Goal: Transaction & Acquisition: Purchase product/service

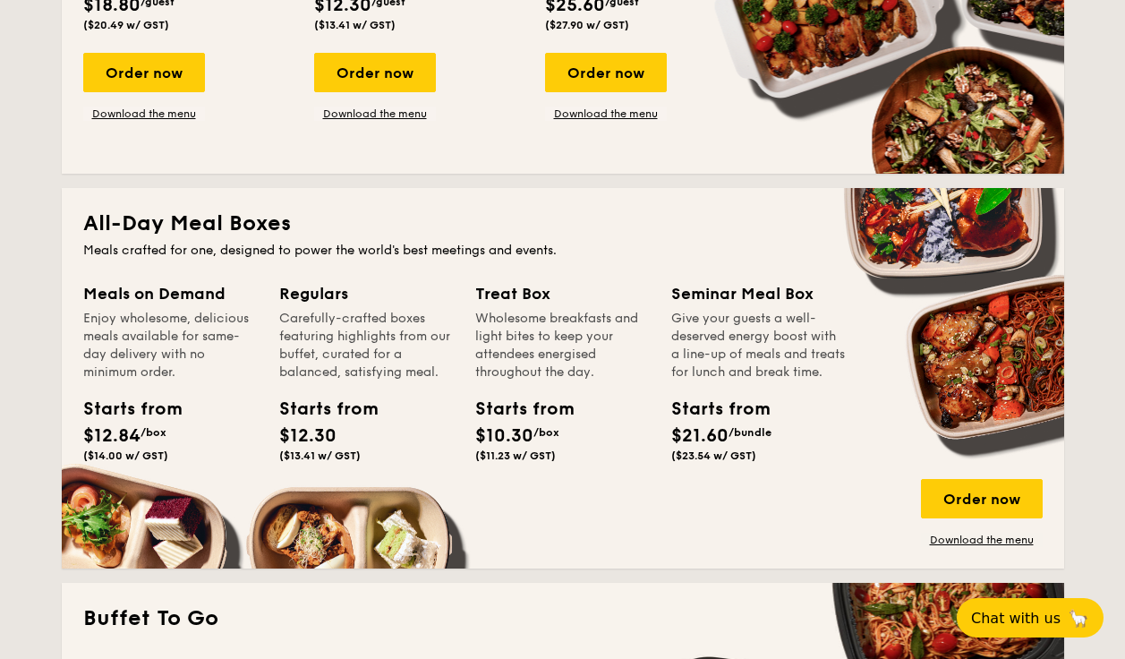
scroll to position [1020, 0]
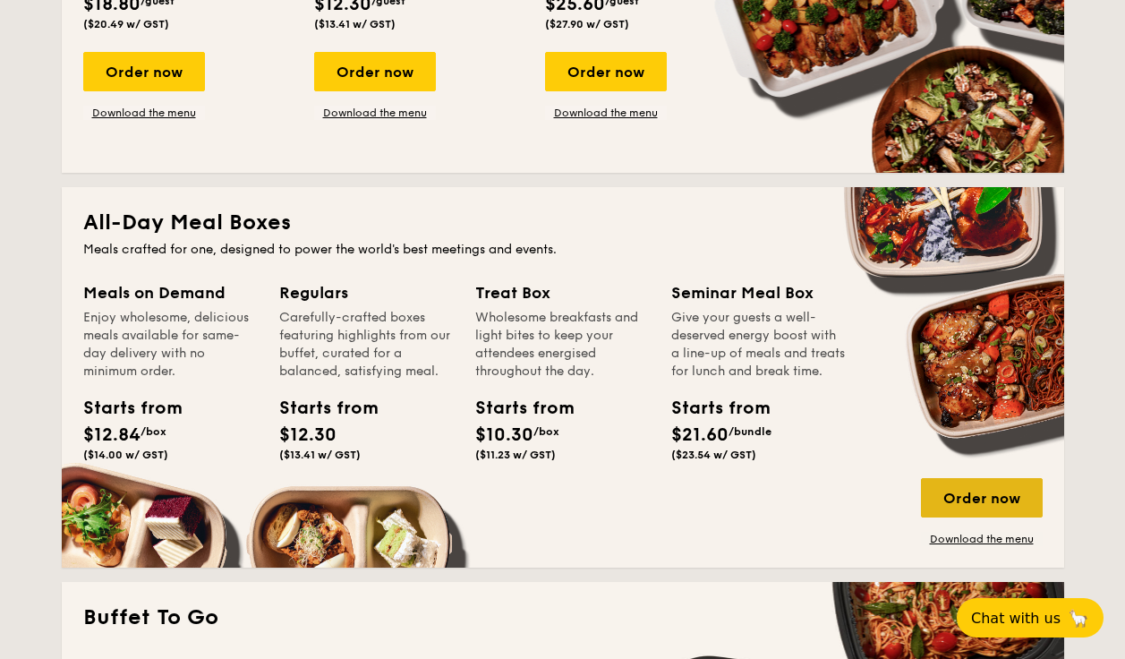
click at [980, 496] on div "Order now" at bounding box center [982, 497] width 122 height 39
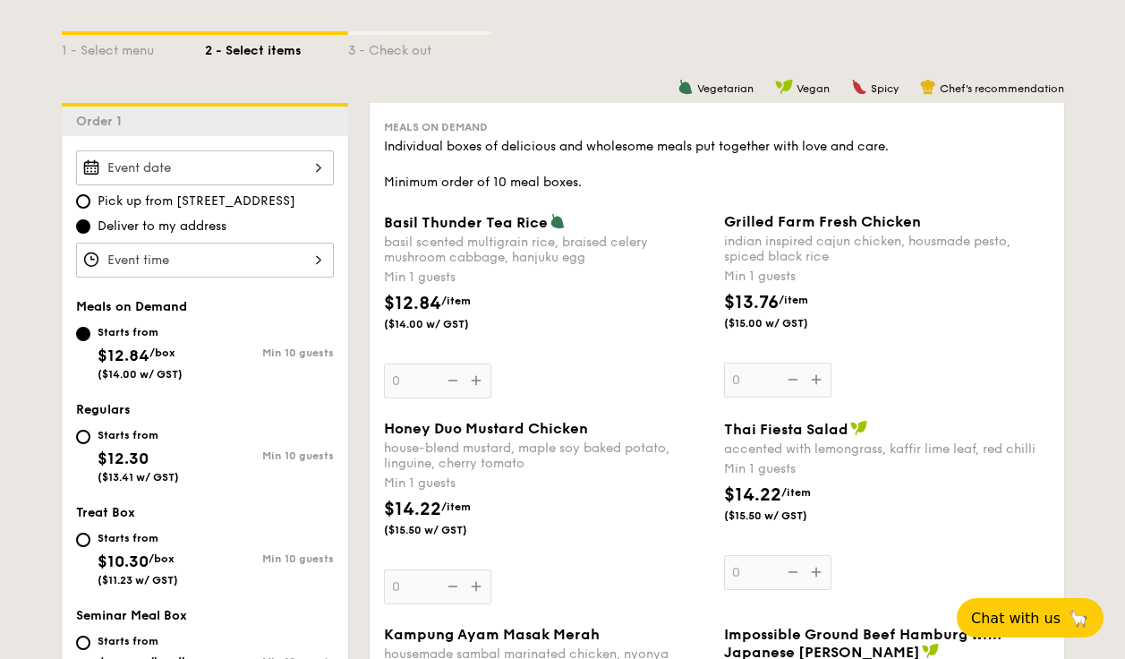
scroll to position [374, 0]
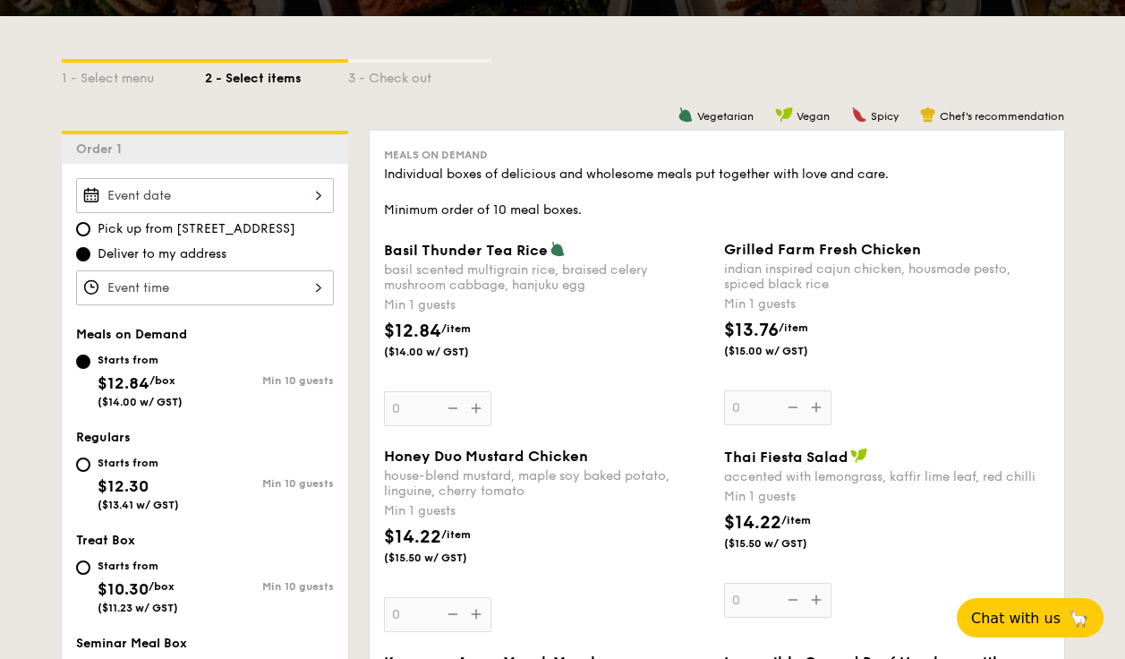
click at [102, 470] on div "Starts from $12.30 ($13.41 w/ GST)" at bounding box center [138, 481] width 81 height 59
click at [90, 470] on input "Starts from $12.30 ($13.41 w/ GST) Min 10 guests" at bounding box center [83, 465] width 14 height 14
radio input "true"
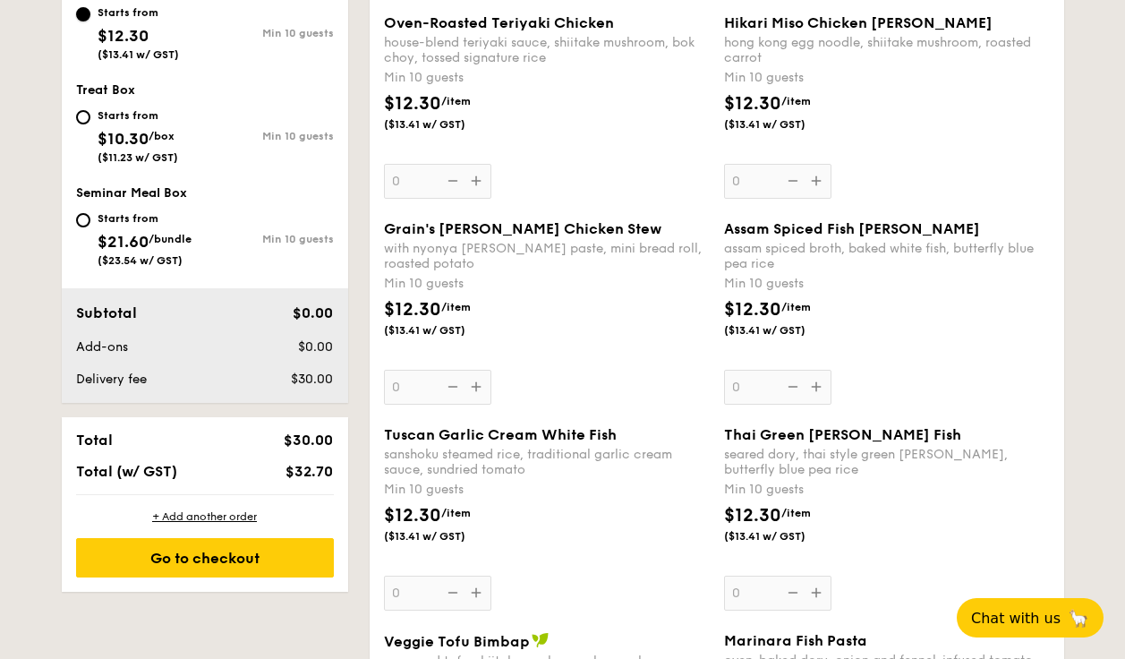
scroll to position [863, 0]
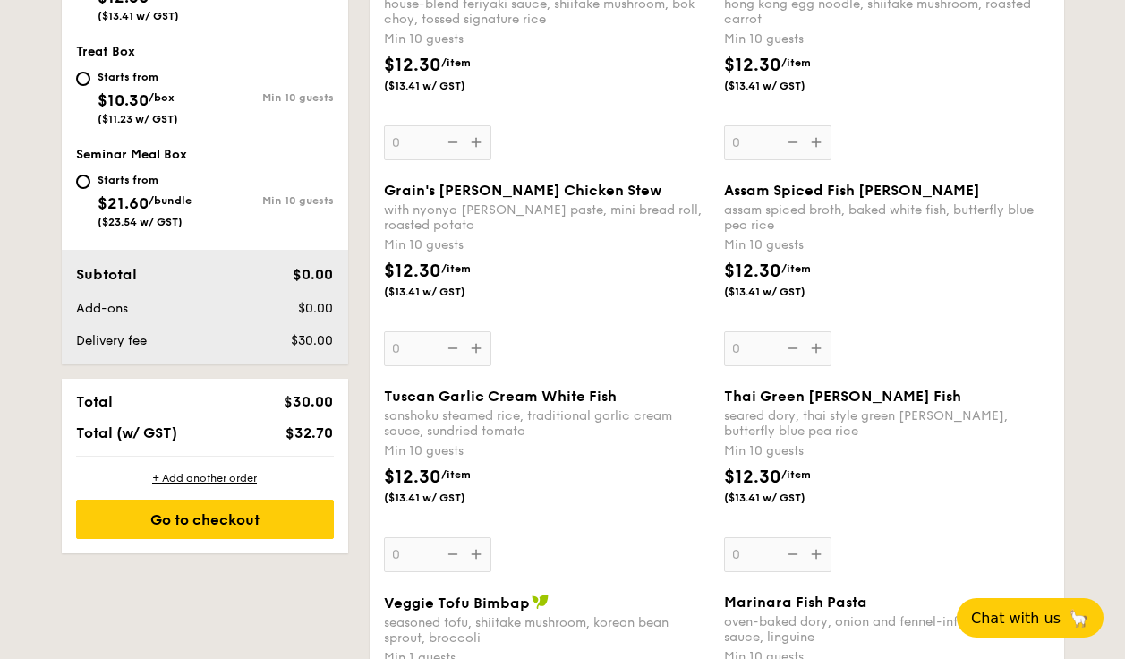
click at [475, 550] on div "Tuscan Garlic Cream White Fish sanshoku steamed rice, traditional garlic cream …" at bounding box center [547, 480] width 326 height 184
click at [475, 550] on input "0" at bounding box center [437, 554] width 107 height 35
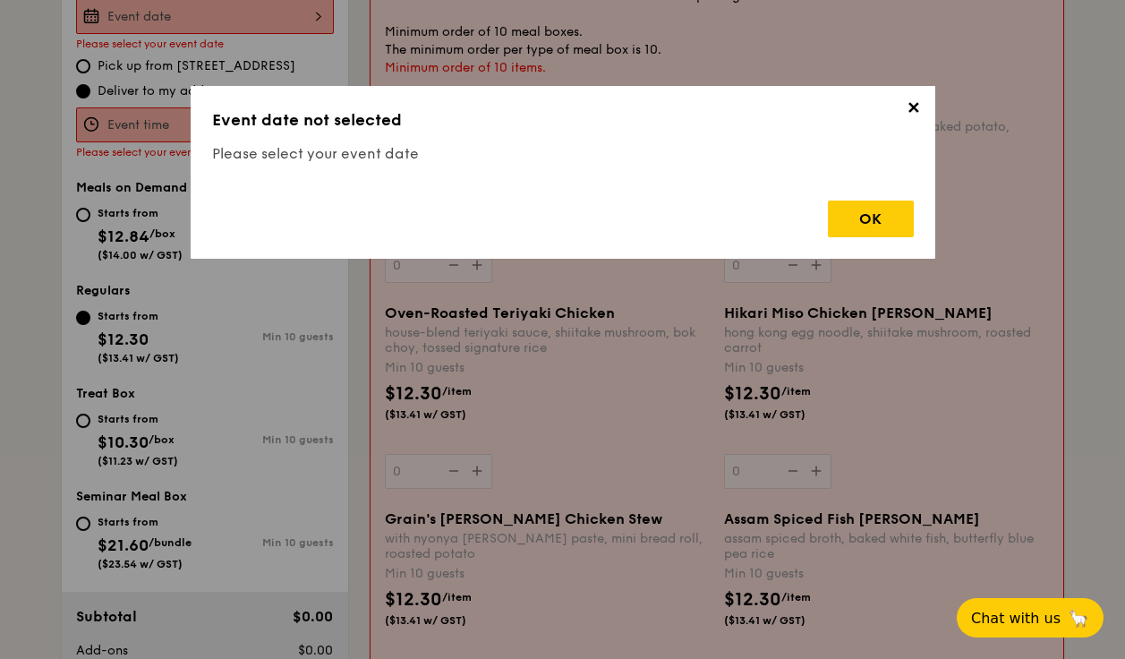
scroll to position [478, 0]
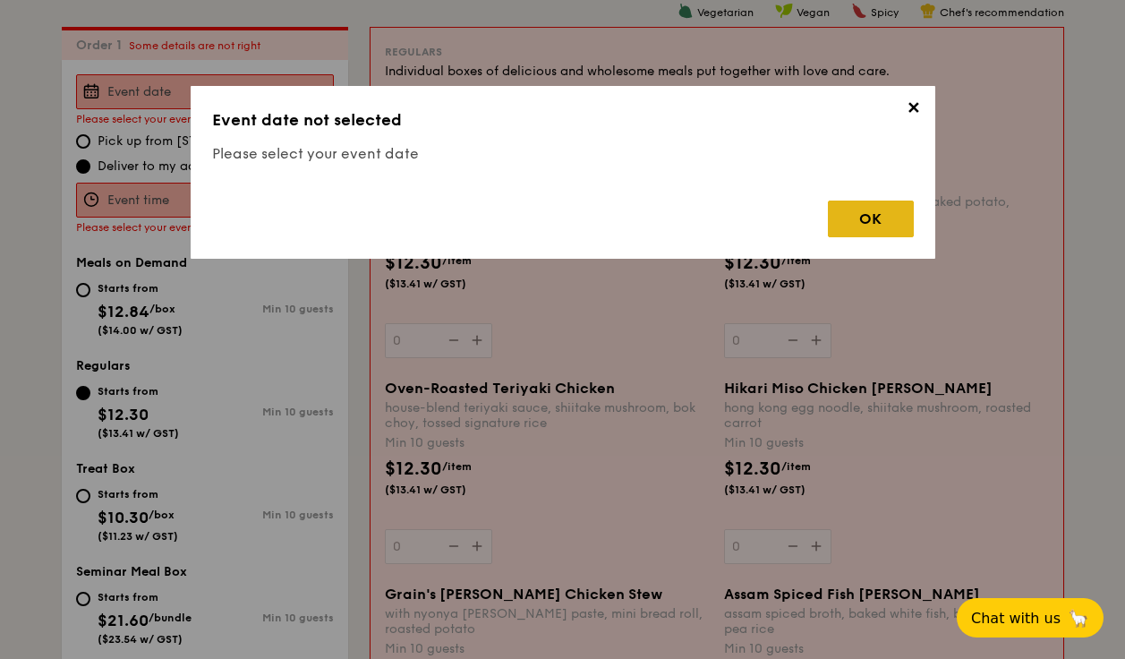
click at [858, 220] on div "OK" at bounding box center [871, 219] width 86 height 37
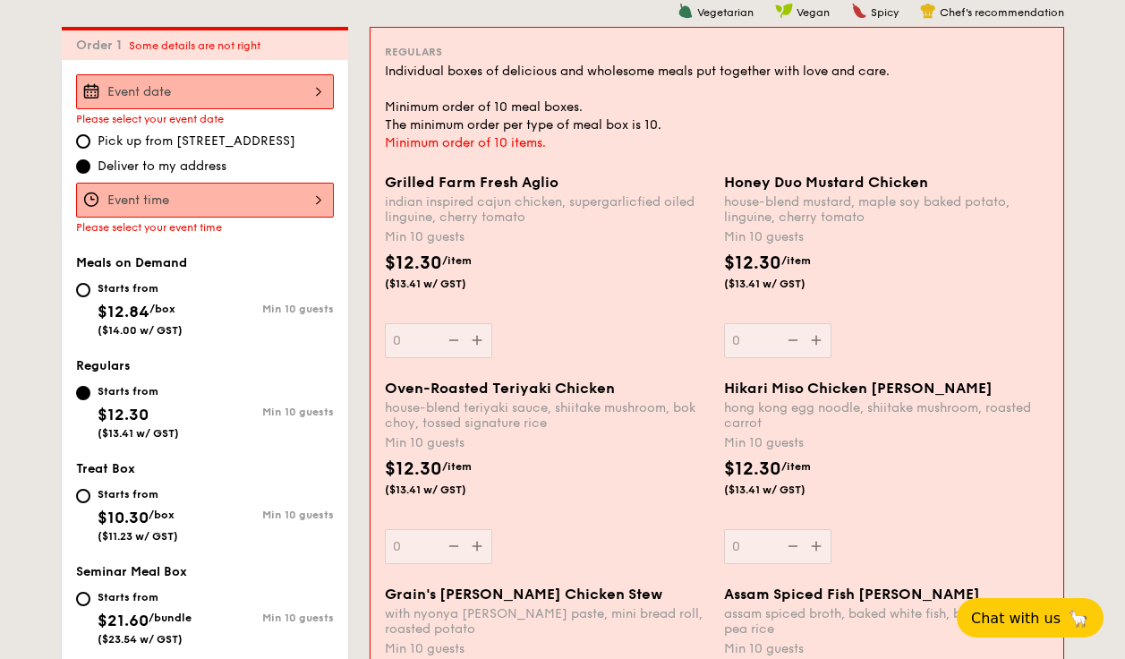
click at [221, 197] on input "Grilled Farm Fresh Aglio indian inspired cajun chicken, supergarlicfied oiled l…" at bounding box center [205, 200] width 258 height 35
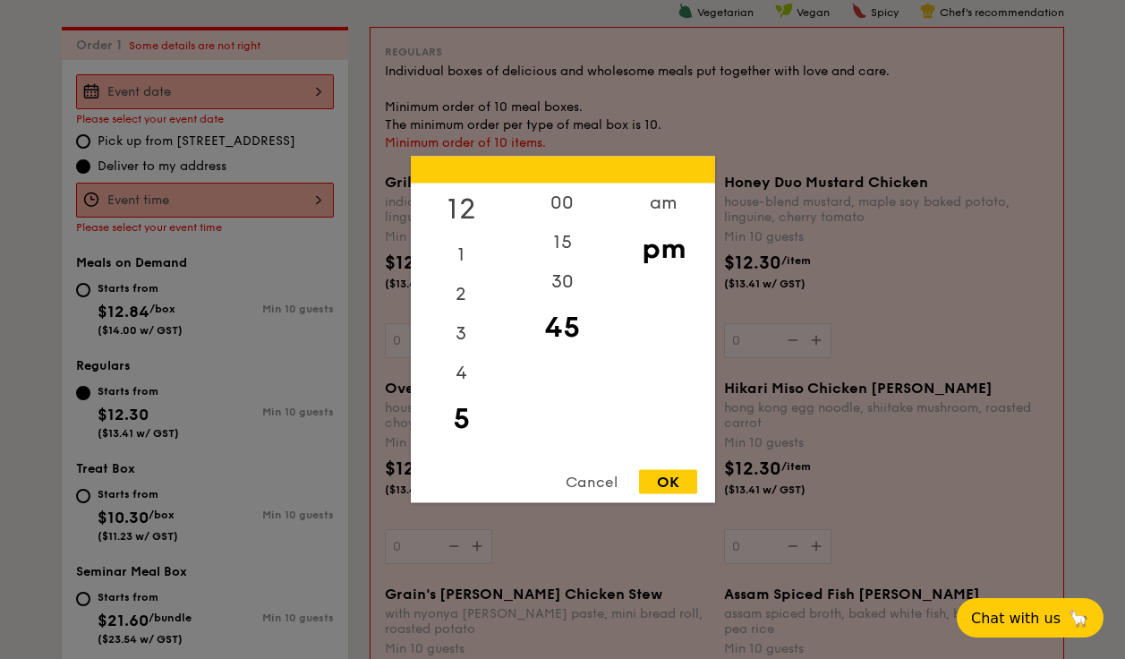
click at [442, 199] on div "12" at bounding box center [461, 210] width 101 height 52
click at [564, 210] on div "00" at bounding box center [562, 210] width 101 height 52
click at [678, 484] on div "OK" at bounding box center [668, 482] width 58 height 24
type input "12:00PM"
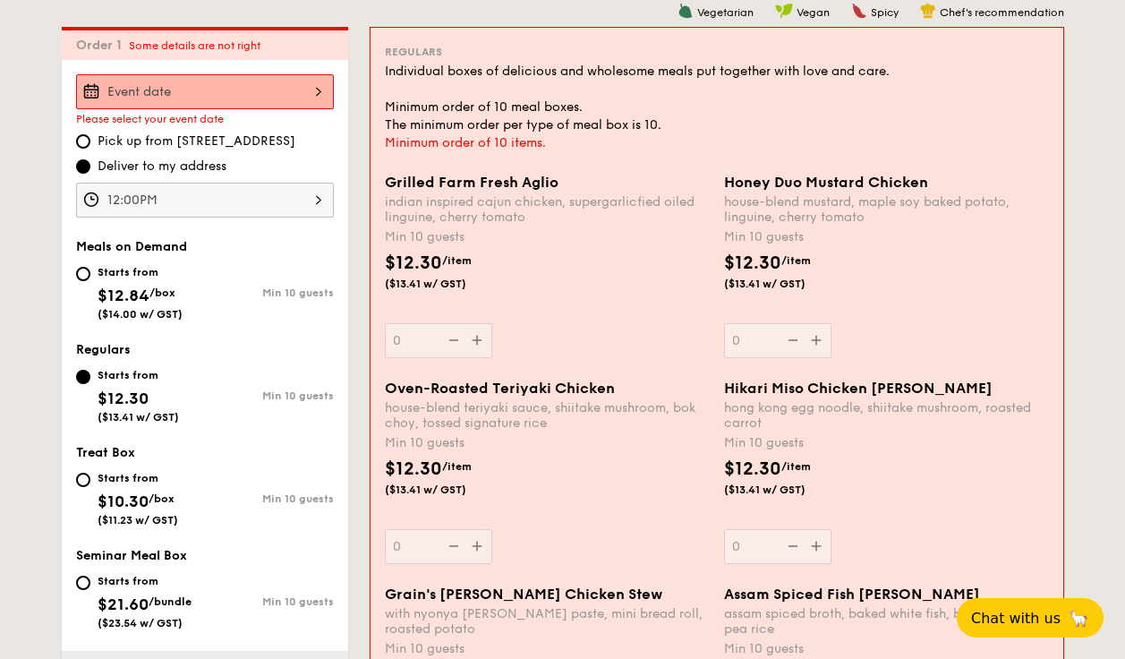
scroll to position [450, 0]
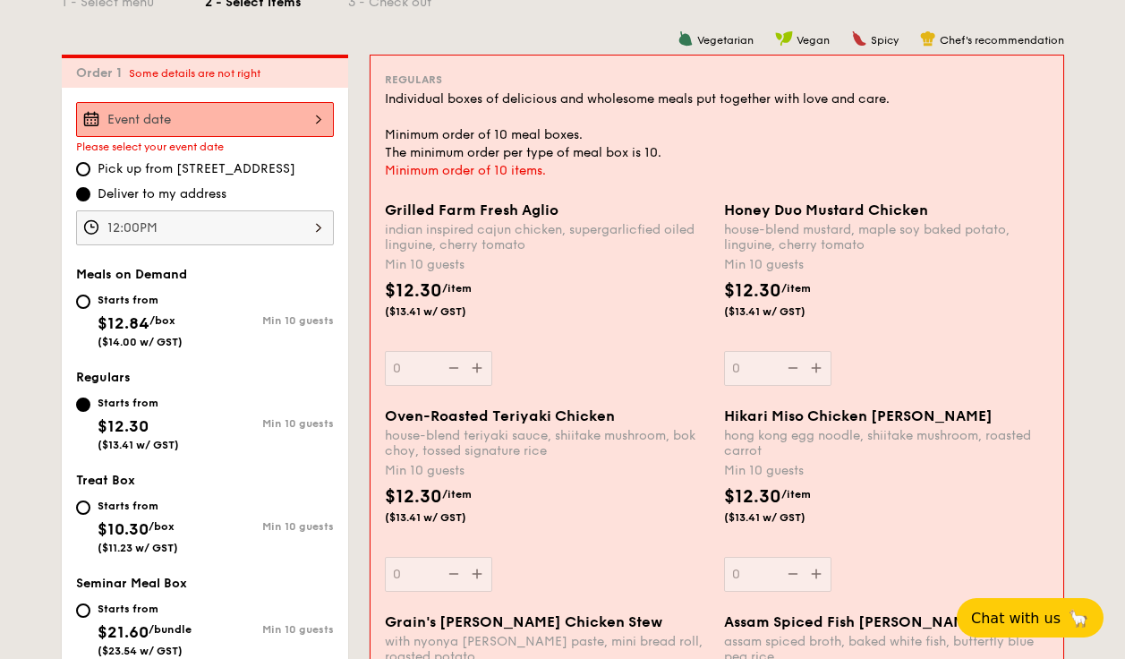
click at [578, 153] on div "Individual boxes of delicious and wholesome meals put together with love and ca…" at bounding box center [717, 126] width 664 height 72
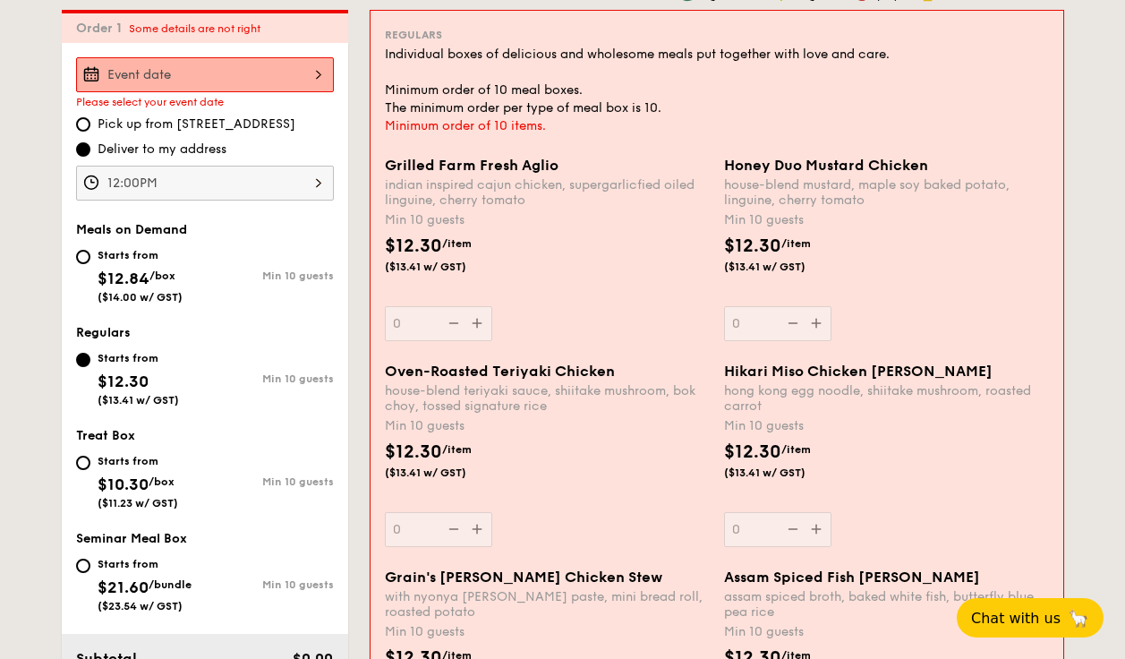
click at [471, 321] on div "Grilled Farm Fresh Aglio indian inspired cajun chicken, supergarlicfied oiled l…" at bounding box center [547, 249] width 325 height 184
click at [471, 321] on input "0" at bounding box center [438, 323] width 107 height 35
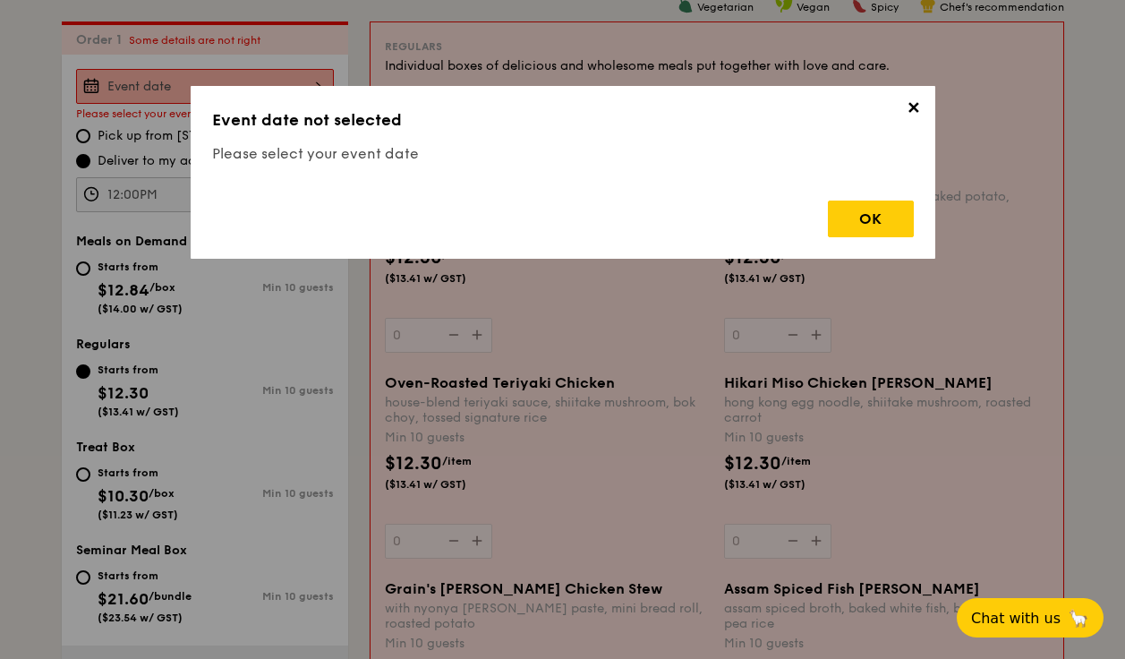
scroll to position [478, 0]
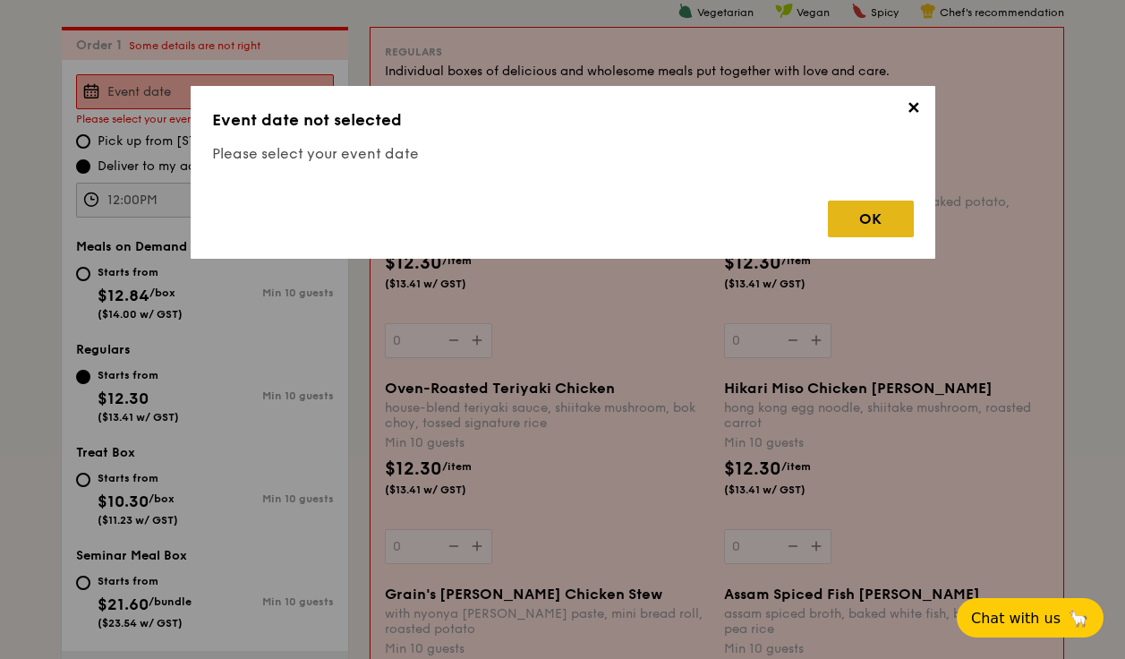
click at [852, 222] on div "OK" at bounding box center [871, 219] width 86 height 37
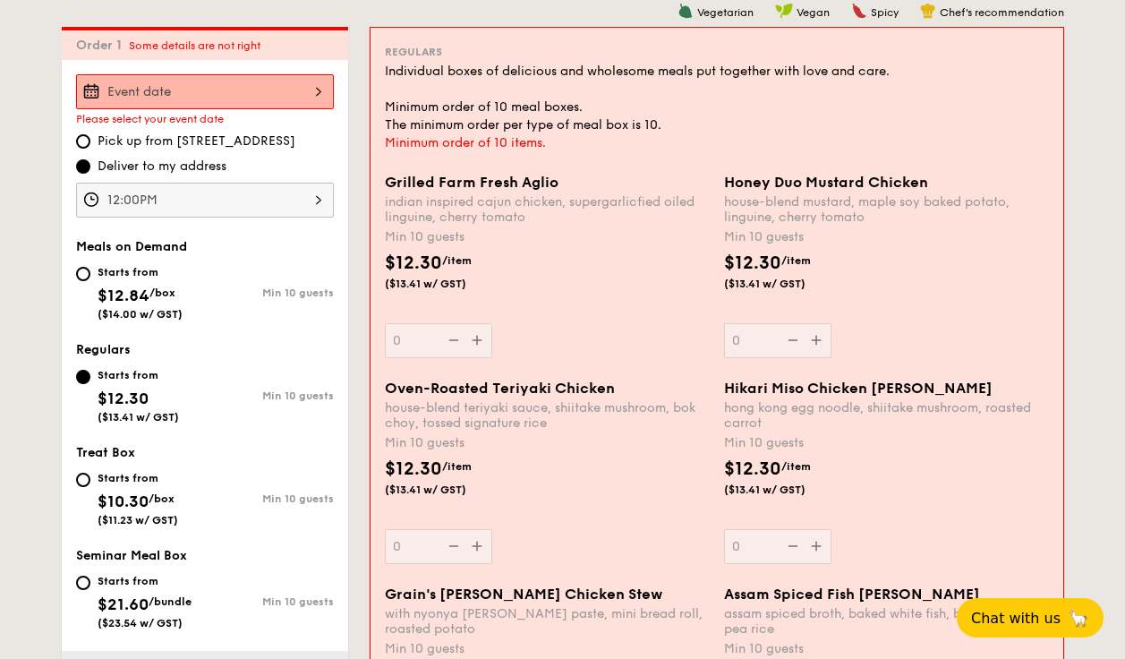
click at [167, 98] on input "Grilled Farm Fresh Aglio indian inspired cajun chicken, supergarlicfied oiled l…" at bounding box center [205, 91] width 258 height 35
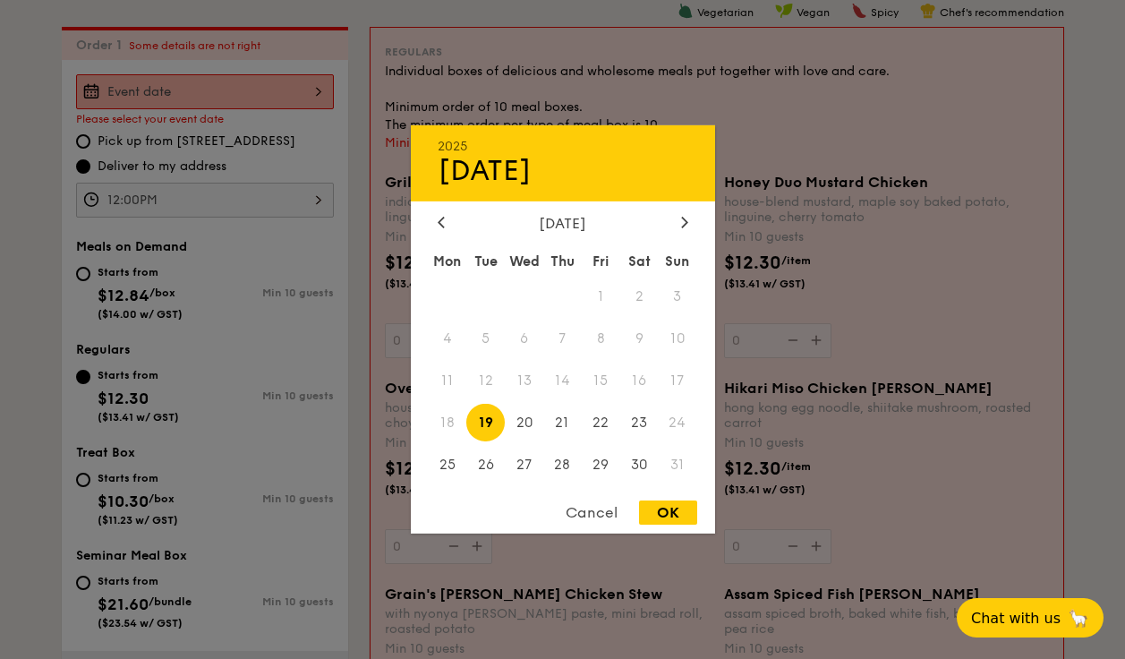
click at [488, 414] on span "19" at bounding box center [485, 422] width 39 height 39
click at [663, 508] on div "OK" at bounding box center [668, 513] width 58 height 24
type input "[DATE]"
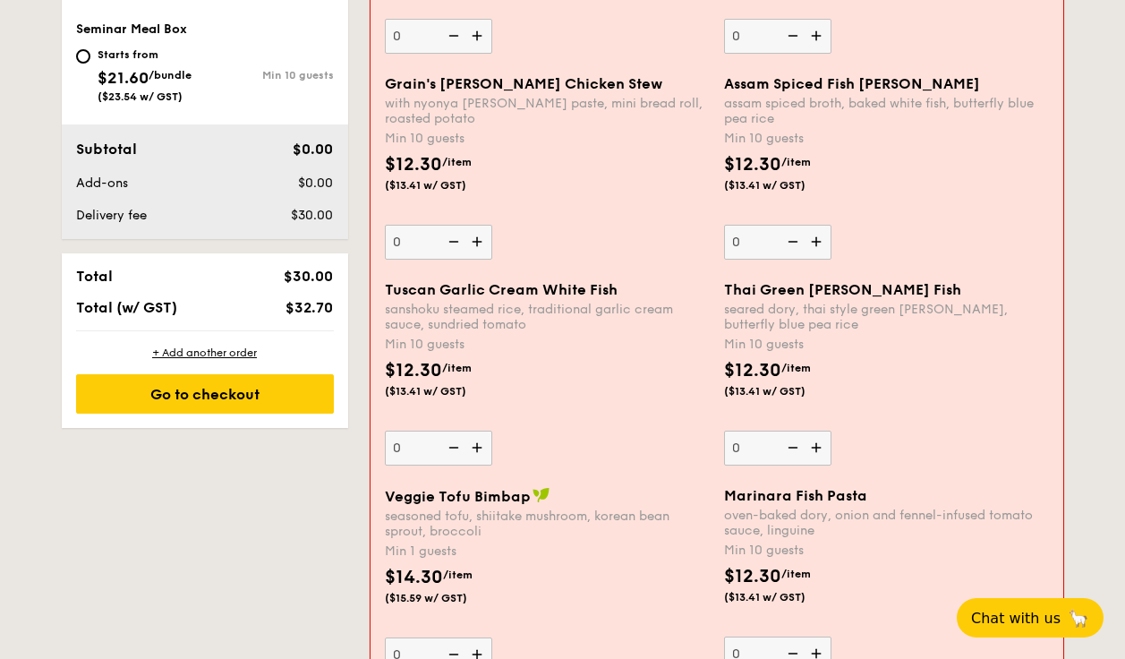
scroll to position [1008, 0]
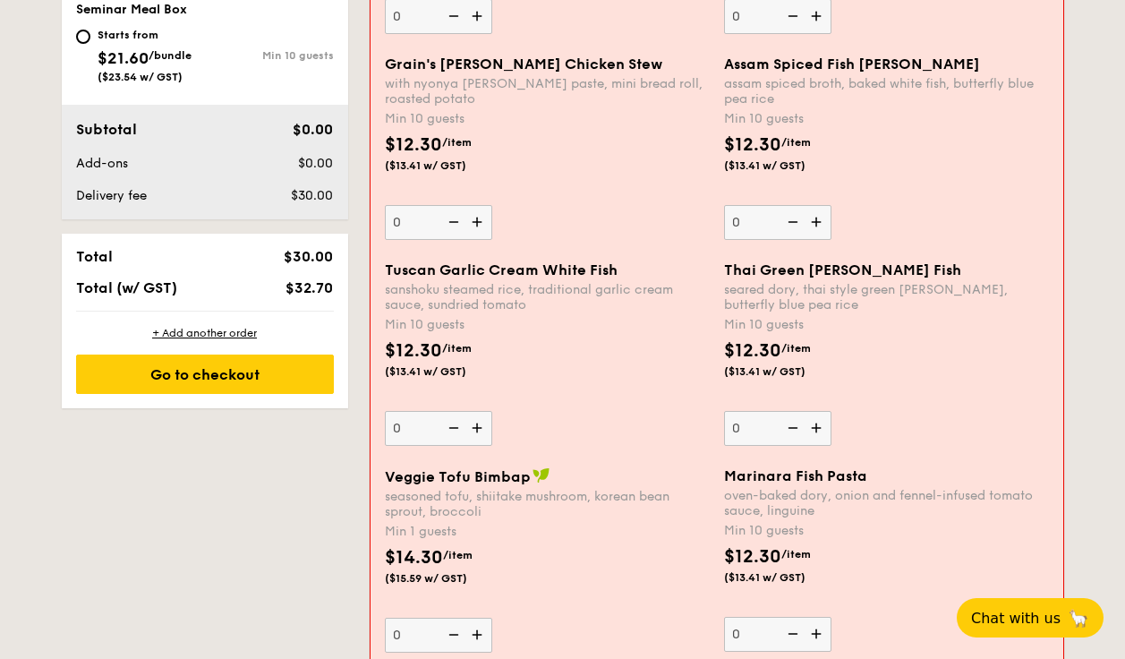
click at [475, 426] on img at bounding box center [479, 428] width 27 height 34
click at [475, 426] on input "0" at bounding box center [438, 428] width 107 height 35
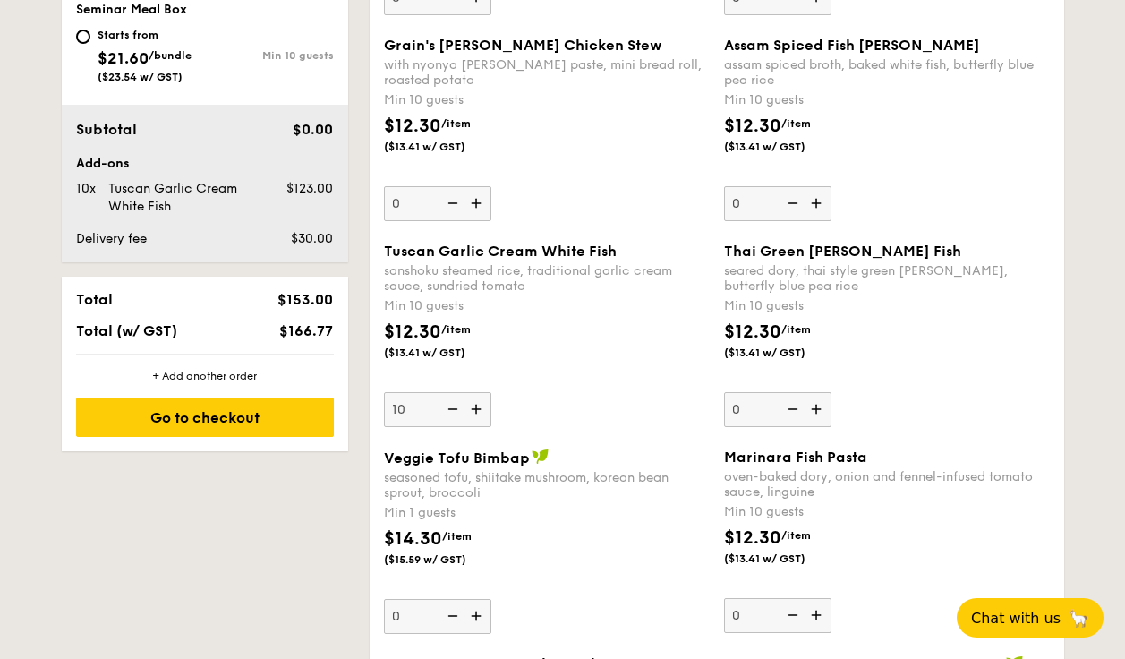
click at [457, 410] on img at bounding box center [451, 409] width 27 height 34
click at [457, 410] on input "10" at bounding box center [437, 409] width 107 height 35
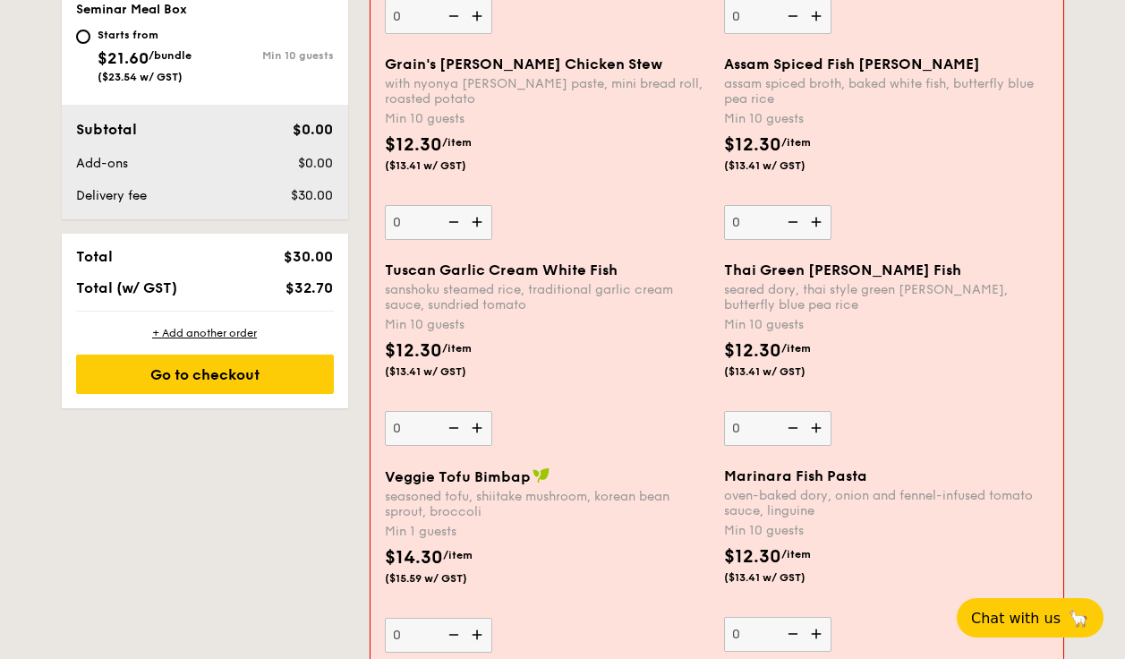
click at [480, 431] on img at bounding box center [479, 428] width 27 height 34
click at [480, 431] on input "0" at bounding box center [438, 428] width 107 height 35
type input "10"
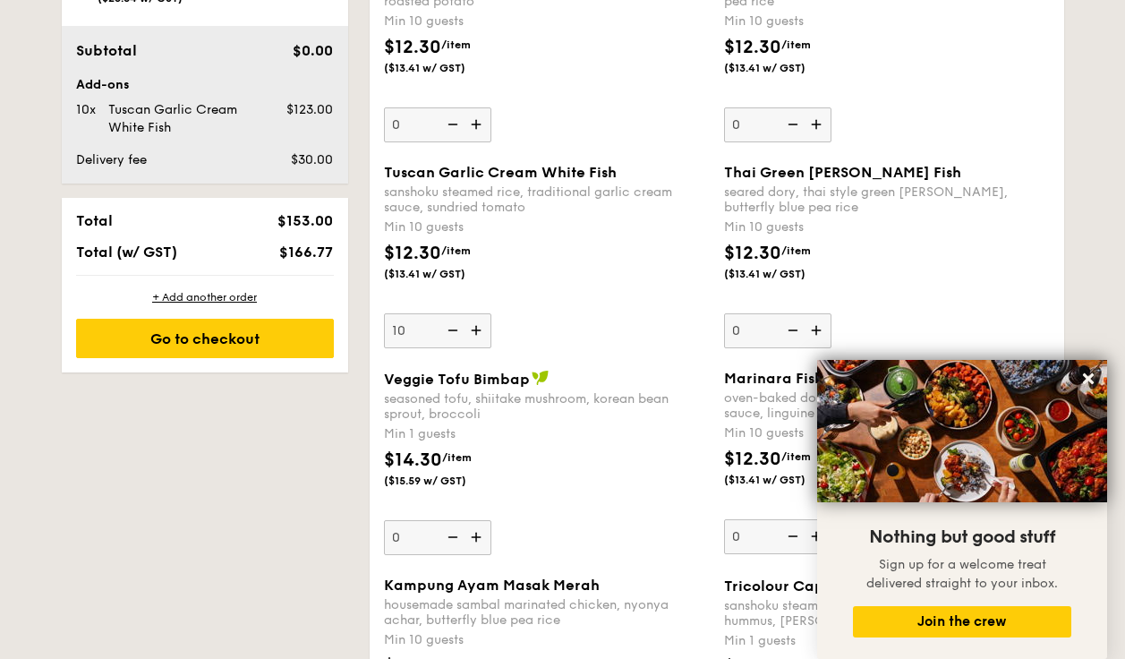
scroll to position [1088, 0]
click at [623, 270] on div "$12.30 /item ($13.41 w/ GST)" at bounding box center [547, 270] width 340 height 63
click at [492, 312] on input "10" at bounding box center [437, 329] width 107 height 35
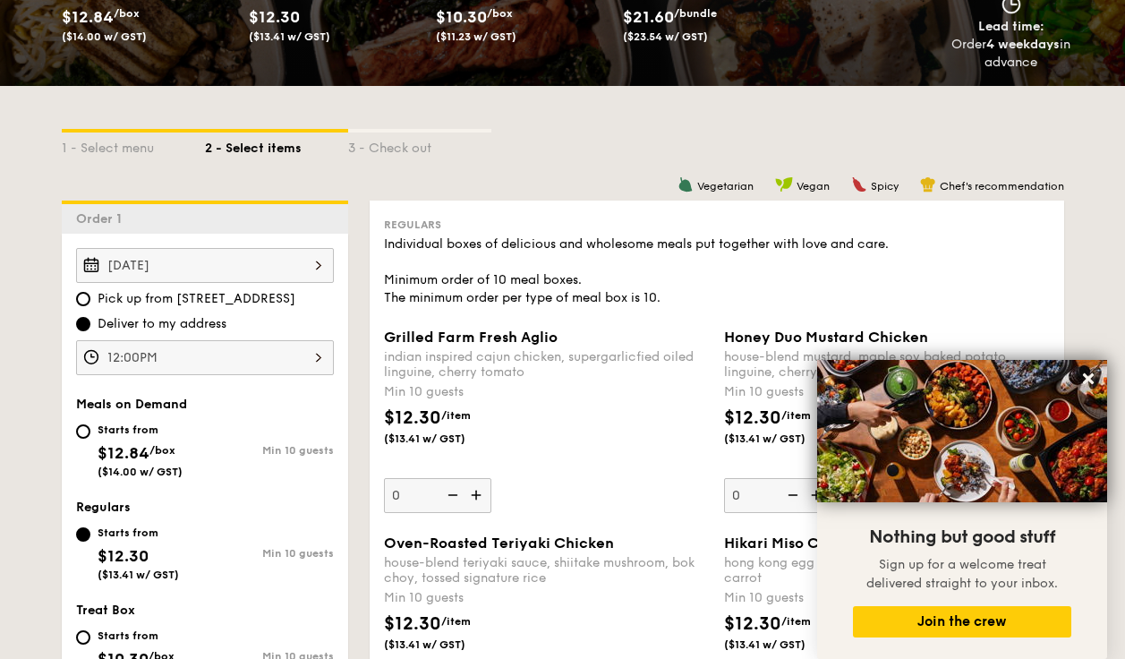
scroll to position [306, 0]
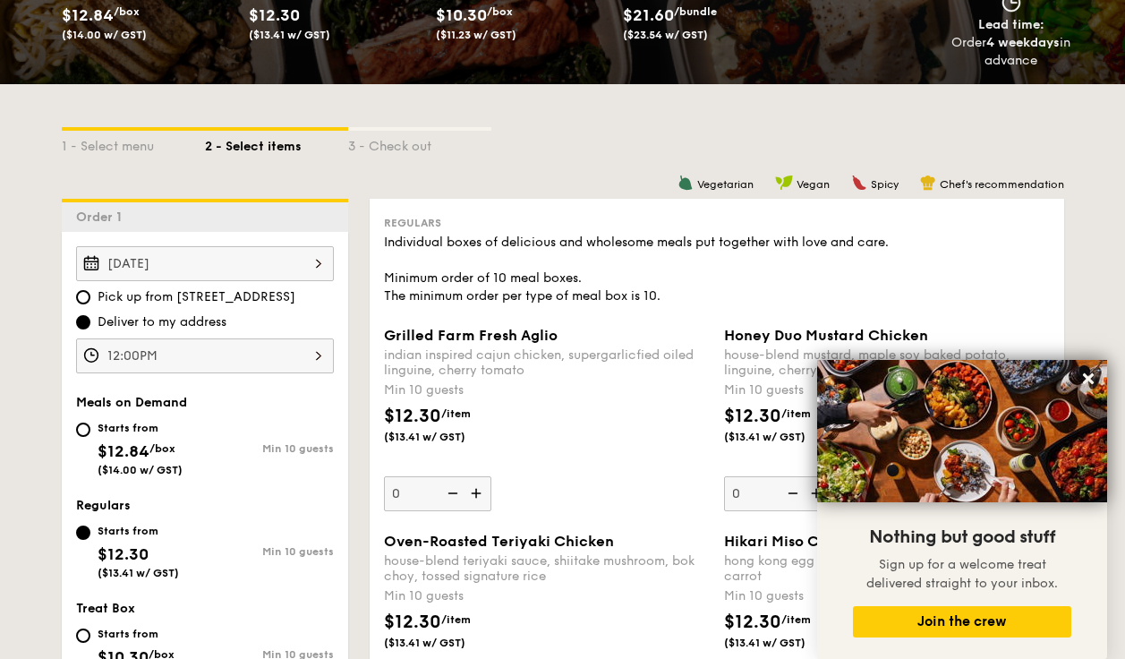
click at [95, 443] on div "Starts from $12.84 /box ($14.00 w/ GST)" at bounding box center [140, 446] width 129 height 59
click at [90, 437] on input "Starts from $12.84 /box ($14.00 w/ GST) Min 10 guests" at bounding box center [83, 430] width 14 height 14
radio input "true"
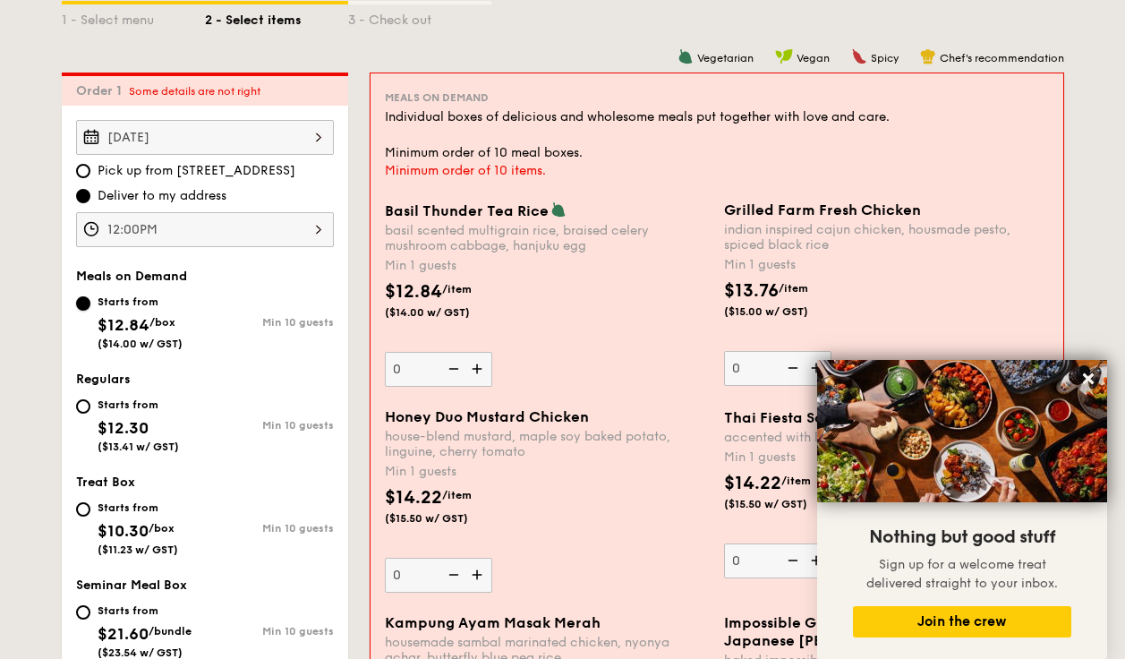
scroll to position [415, 0]
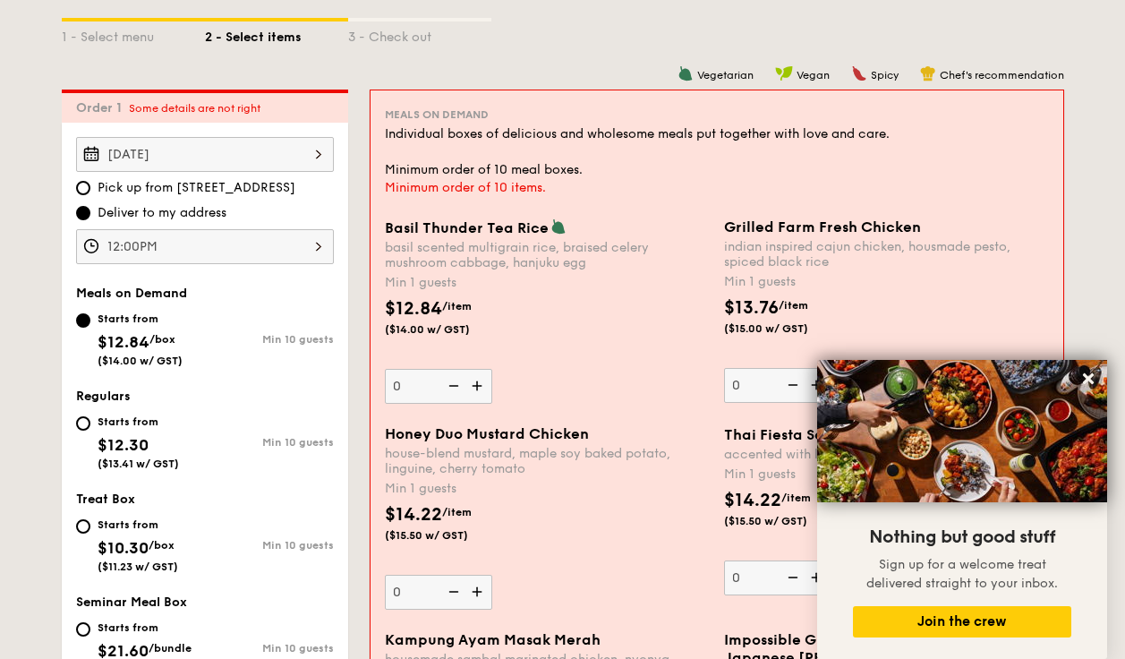
click at [481, 389] on img at bounding box center [479, 386] width 27 height 34
click at [481, 389] on input "0" at bounding box center [438, 386] width 107 height 35
type input "1"
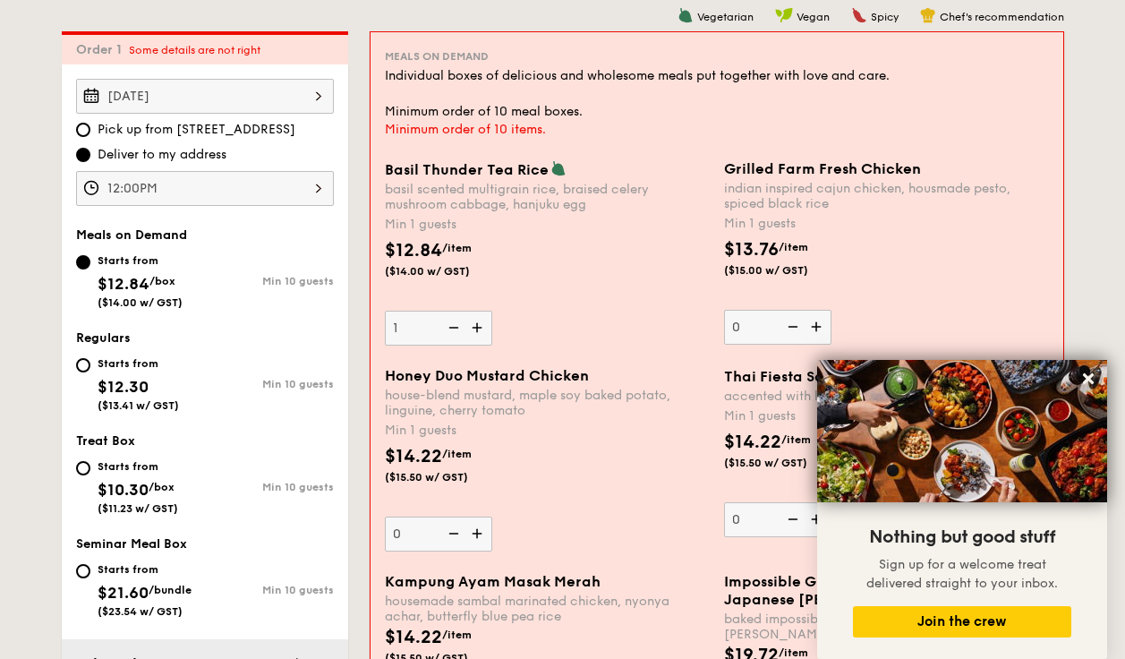
scroll to position [480, 0]
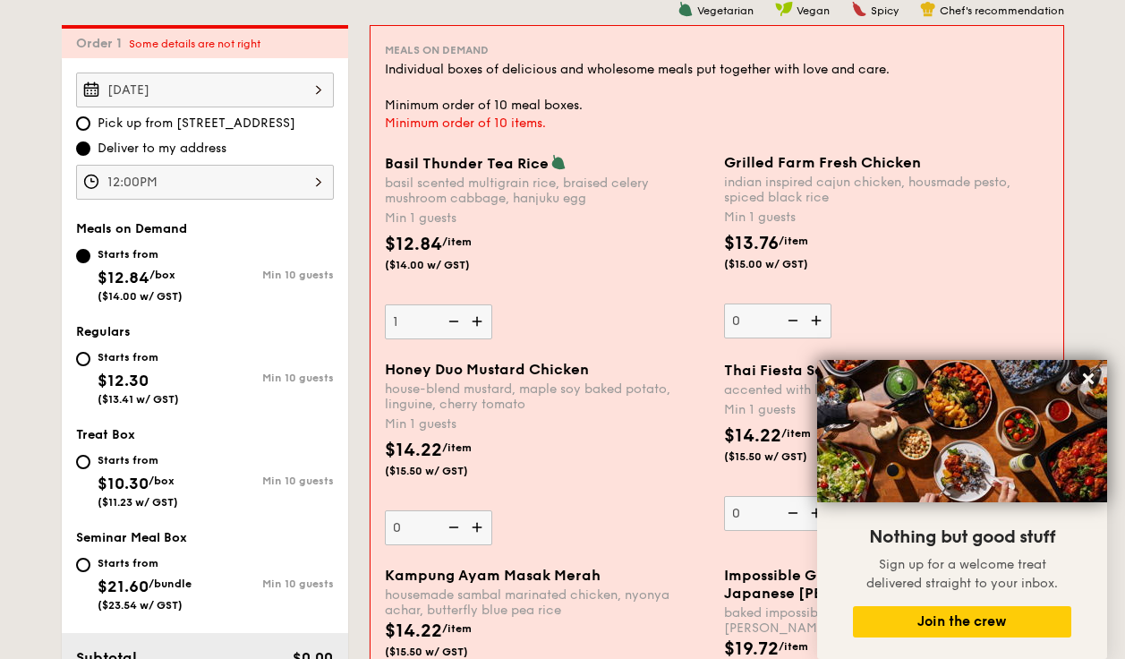
click at [612, 377] on div "Honey Duo Mustard Chicken" at bounding box center [547, 369] width 325 height 17
click at [492, 510] on input "0" at bounding box center [438, 527] width 107 height 35
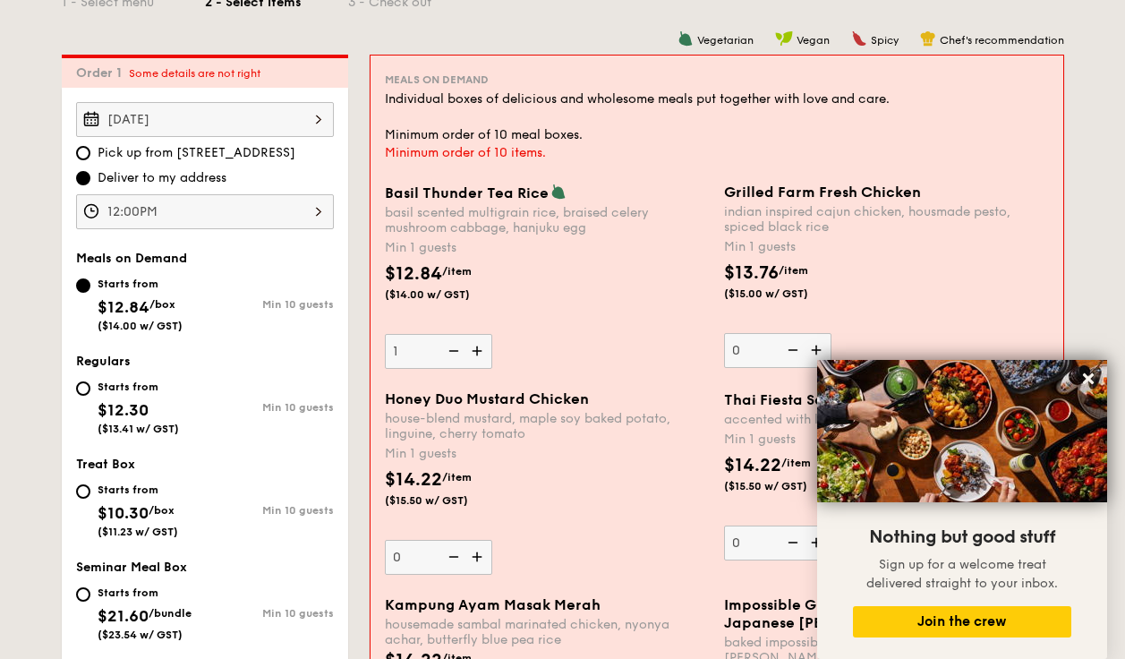
scroll to position [422, 0]
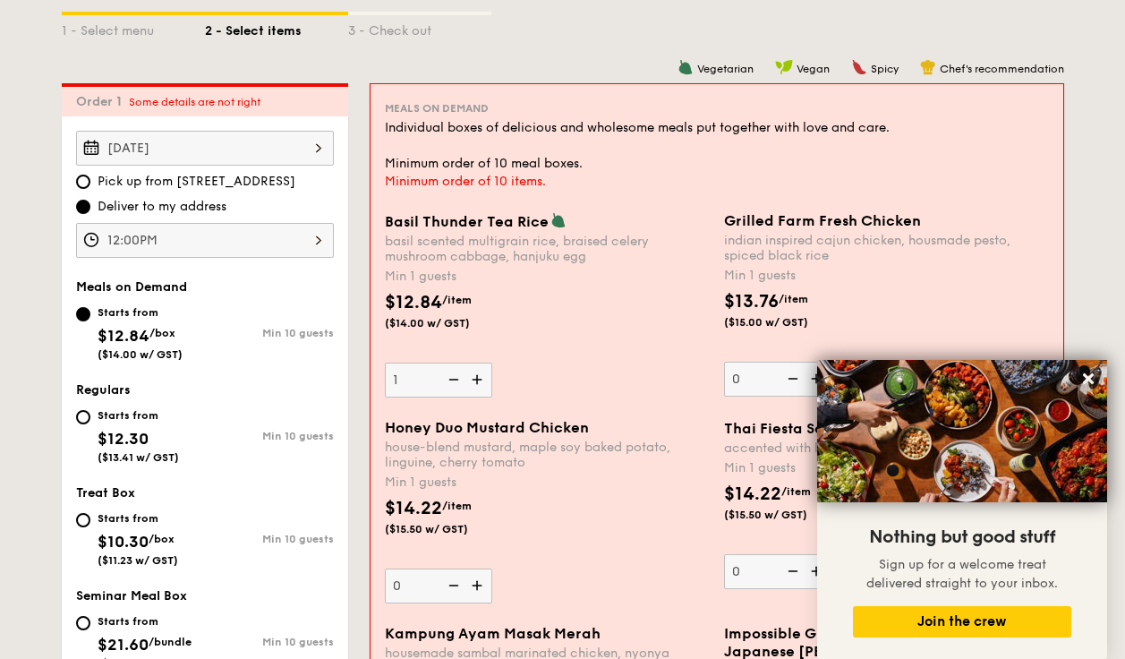
click at [99, 420] on div "Starts from" at bounding box center [138, 415] width 81 height 14
click at [90, 420] on input "Starts from $12.30 ($13.41 w/ GST) Min 10 guests" at bounding box center [83, 417] width 14 height 14
radio input "true"
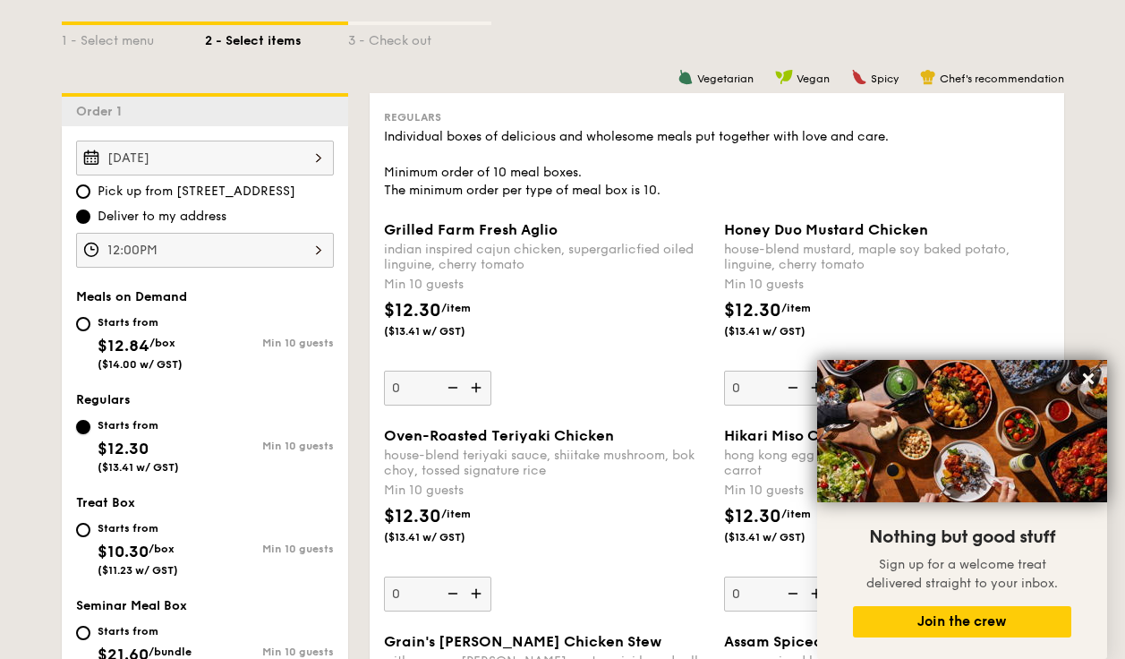
scroll to position [413, 0]
click at [477, 385] on img at bounding box center [478, 387] width 27 height 34
click at [477, 385] on input "0" at bounding box center [437, 387] width 107 height 35
type input "10"
click at [550, 370] on div "Grilled Farm Fresh Aglio indian inspired cajun chicken, supergarlicfied oiled l…" at bounding box center [547, 312] width 326 height 184
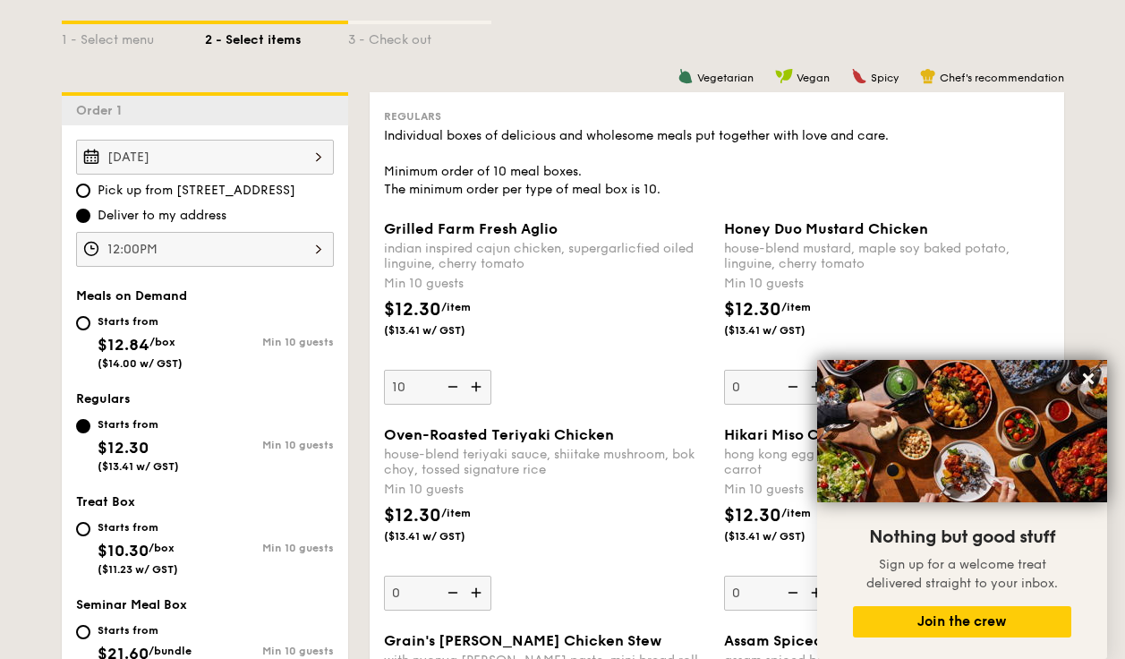
click at [492, 370] on input "10" at bounding box center [437, 387] width 107 height 35
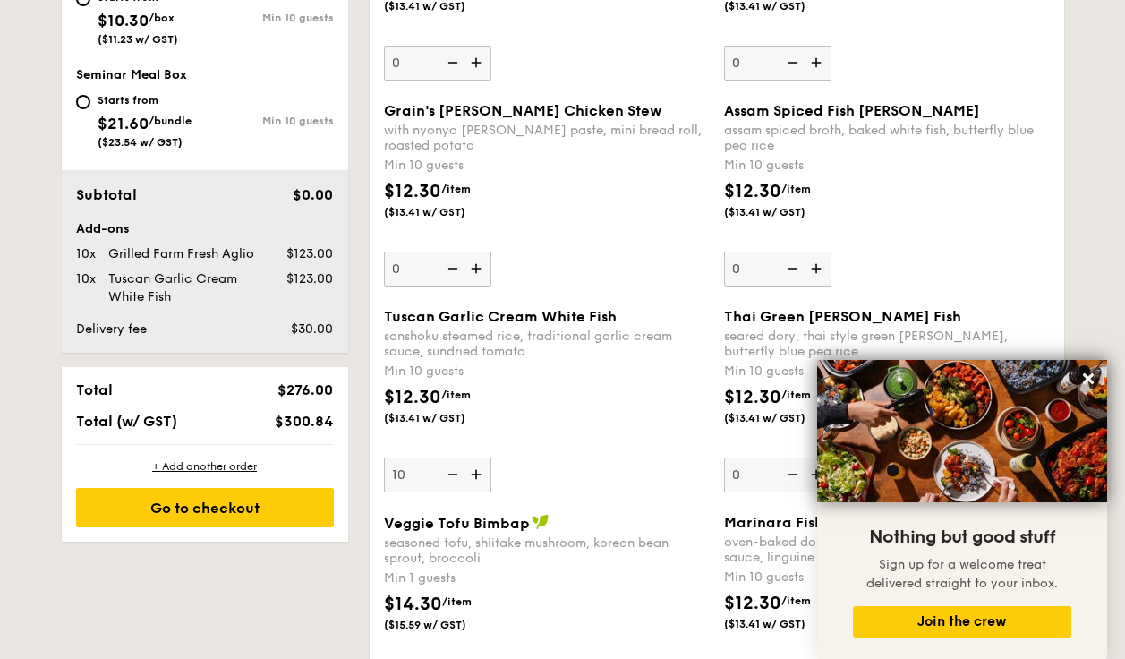
scroll to position [946, 0]
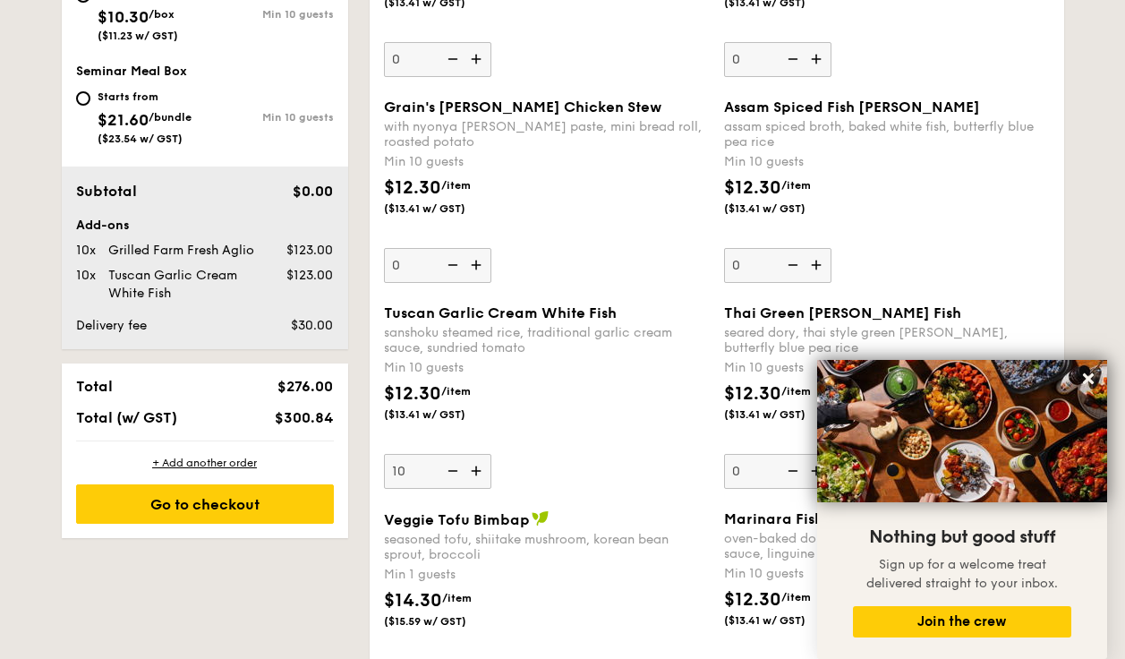
click at [478, 470] on img at bounding box center [478, 471] width 27 height 34
click at [478, 470] on input "10" at bounding box center [437, 471] width 107 height 35
click at [447, 472] on img at bounding box center [451, 471] width 27 height 34
click at [447, 472] on input "11" at bounding box center [437, 471] width 107 height 35
type input "10"
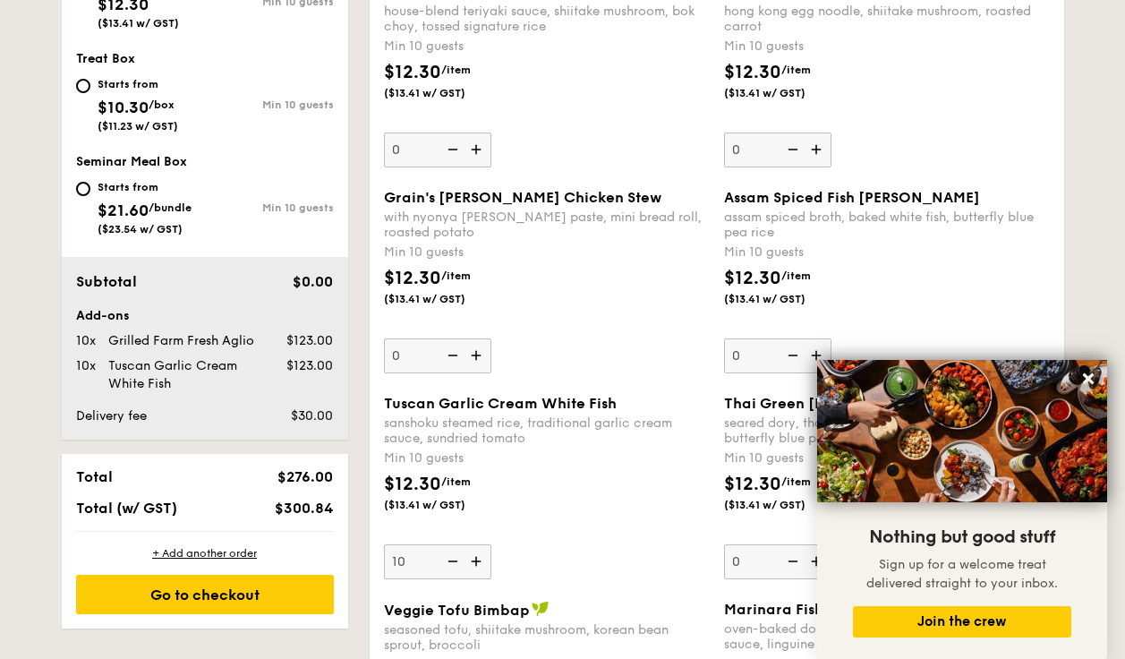
scroll to position [861, 0]
